Goal: Task Accomplishment & Management: Manage account settings

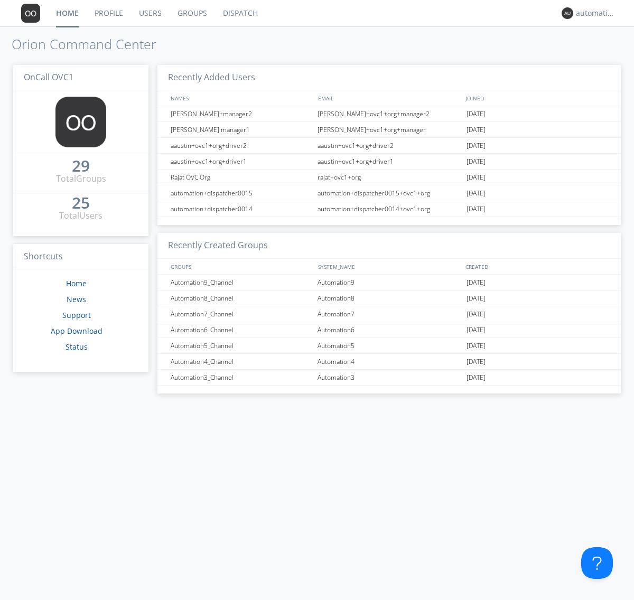
click at [191, 13] on link "Groups" at bounding box center [192, 13] width 45 height 26
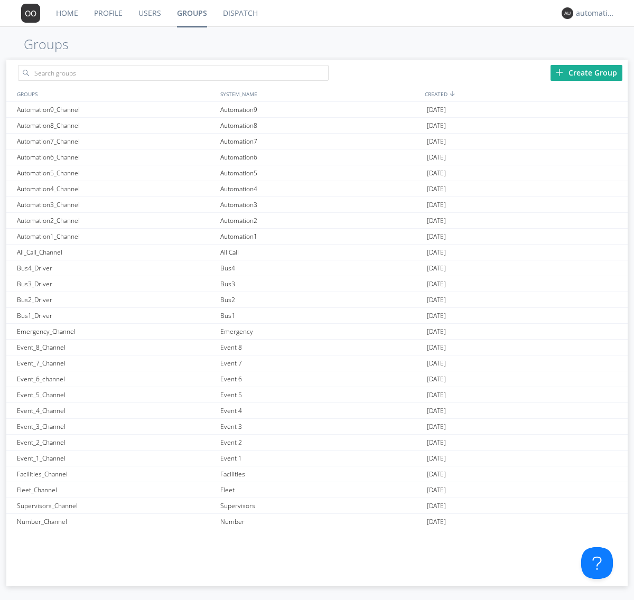
click at [587, 72] on div "Create Group" at bounding box center [587, 73] width 72 height 16
click at [191, 13] on link "Groups" at bounding box center [192, 13] width 46 height 26
type input "New_Channel_1760399882"
click at [116, 109] on div "New_Channel_1760399882" at bounding box center [115, 109] width 203 height 15
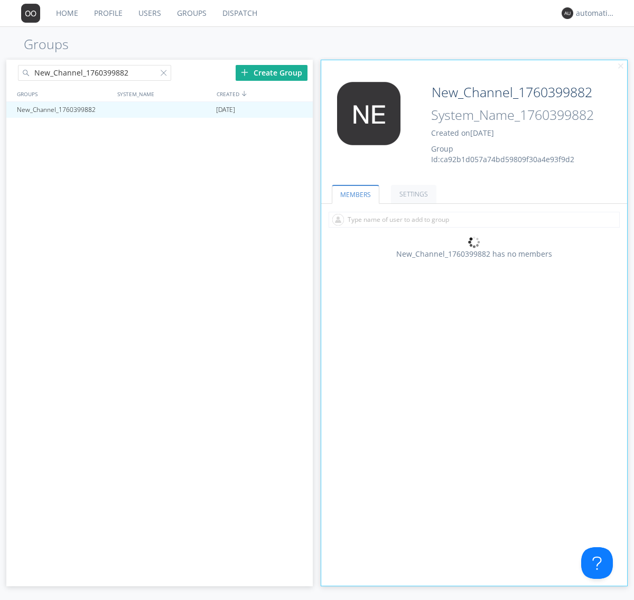
type input "System_Name_1760399882"
click at [355, 194] on link "MEMBERS" at bounding box center [356, 194] width 48 height 19
type input "System_Name_1760399882"
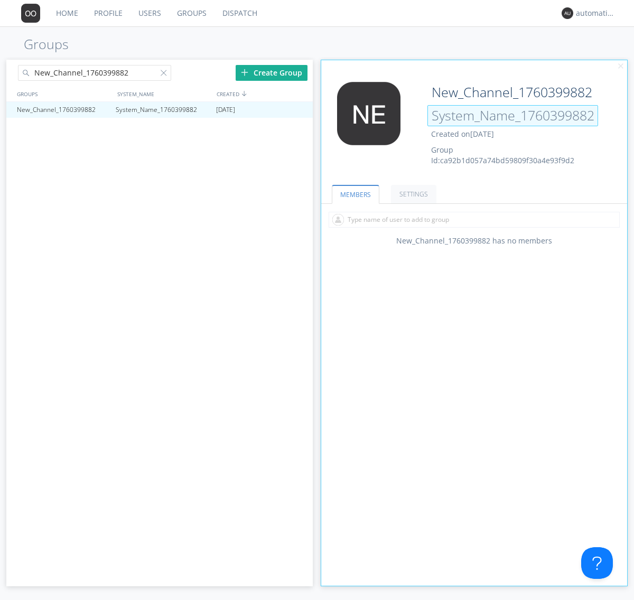
click at [513, 115] on input "System_Name_1760399882" at bounding box center [512, 115] width 171 height 21
click at [513, 116] on input "System_Name_1760399882" at bounding box center [512, 115] width 171 height 21
click at [355, 194] on link "MEMBERS" at bounding box center [356, 194] width 48 height 19
click at [165, 75] on div at bounding box center [166, 75] width 11 height 11
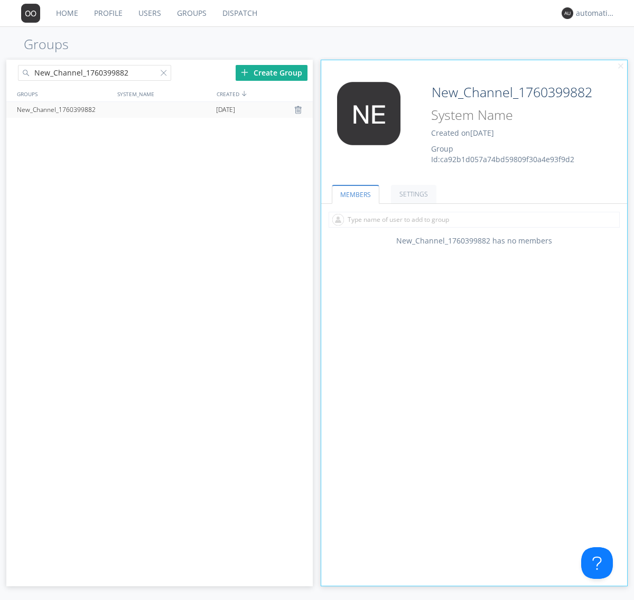
type input "New_Channel_1760399882"
click at [63, 109] on div "New_Channel_1760399882" at bounding box center [63, 110] width 99 height 16
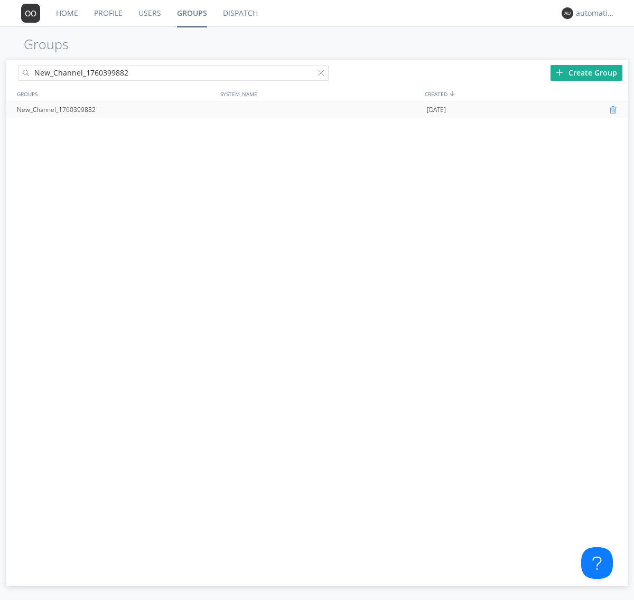
click at [614, 110] on div at bounding box center [614, 110] width 11 height 8
